Goal: Navigation & Orientation: Find specific page/section

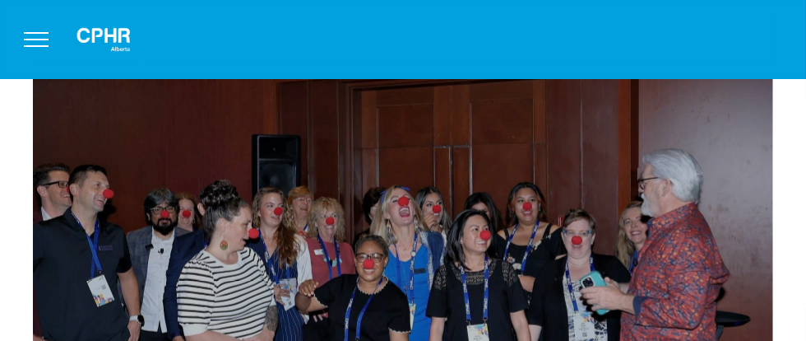
scroll to position [943, 0]
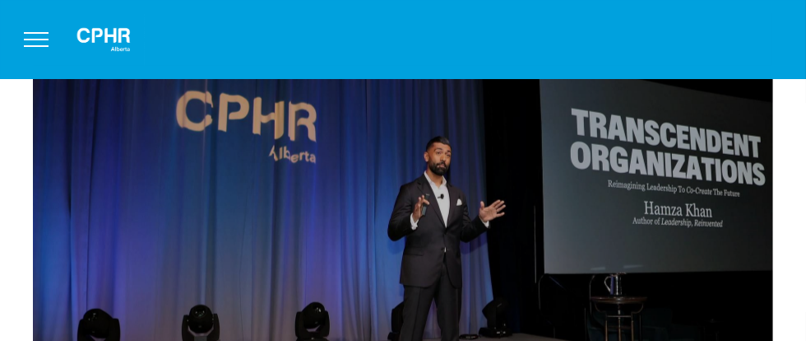
click at [806, 132] on div "Slide title Write your caption here Button Slide title Write your caption here …" at bounding box center [403, 219] width 806 height 313
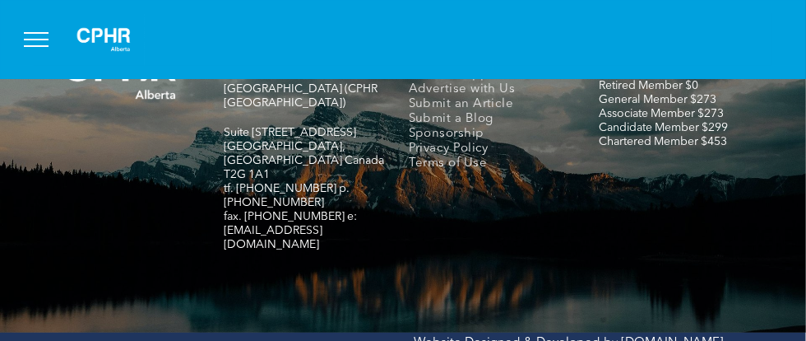
scroll to position [2714, 0]
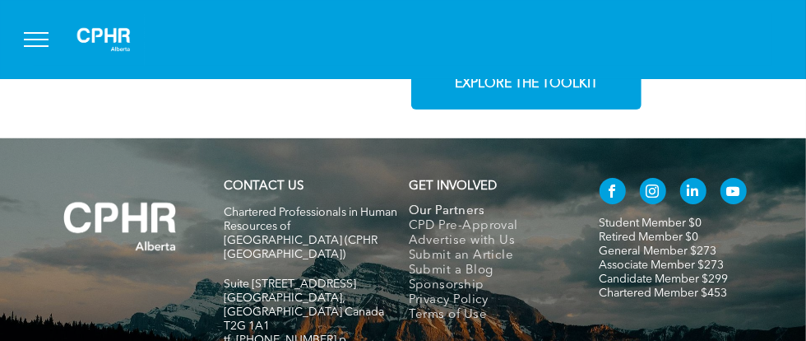
click at [440, 204] on span "Our Partners" at bounding box center [447, 211] width 76 height 15
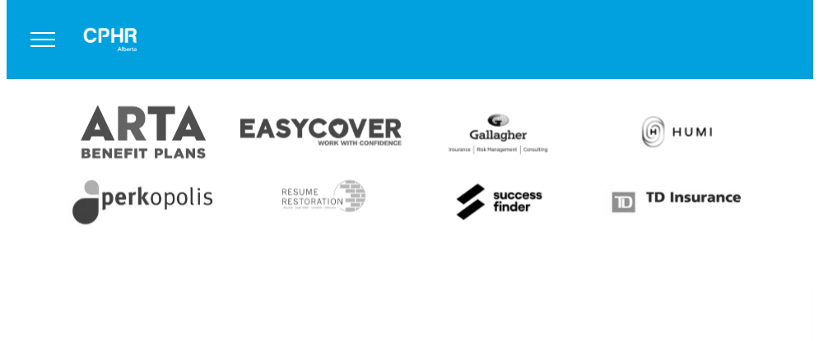
scroll to position [1127, 0]
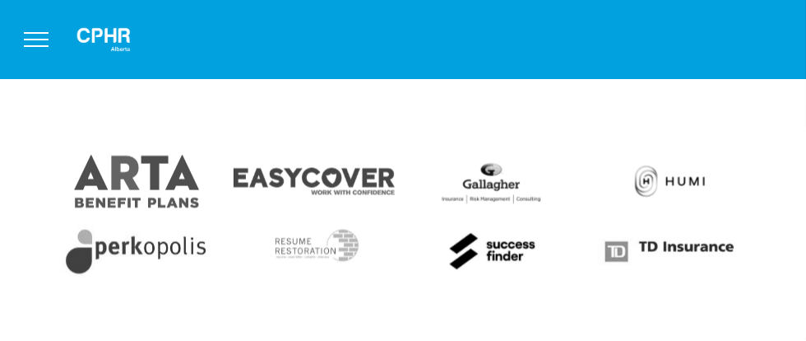
click at [33, 33] on button "menu" at bounding box center [36, 39] width 43 height 43
